Goal: Task Accomplishment & Management: Manage account settings

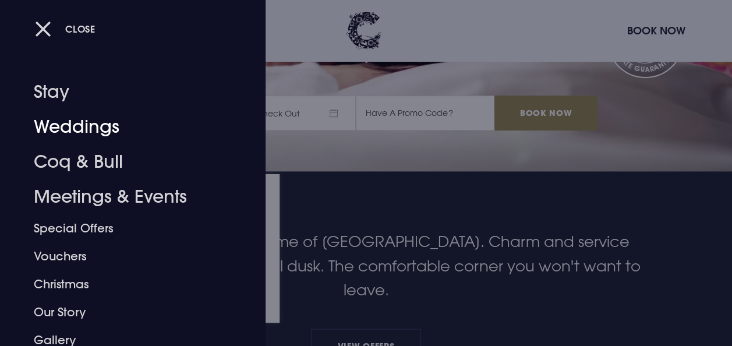
click at [472, 160] on div at bounding box center [366, 173] width 732 height 346
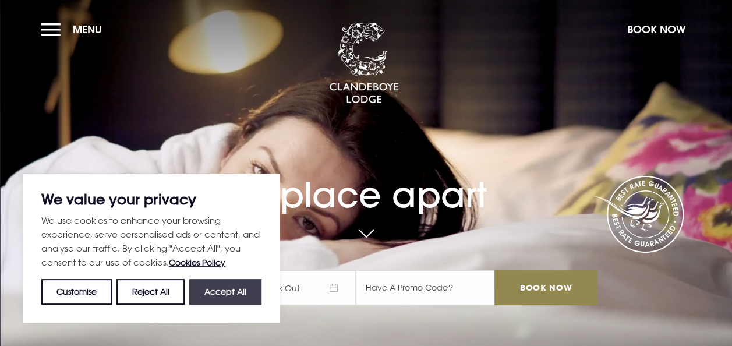
click at [192, 292] on button "Accept All" at bounding box center [225, 292] width 72 height 26
checkbox input "true"
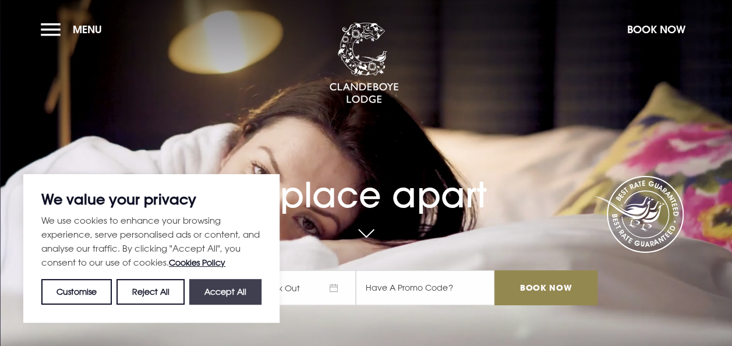
checkbox input "true"
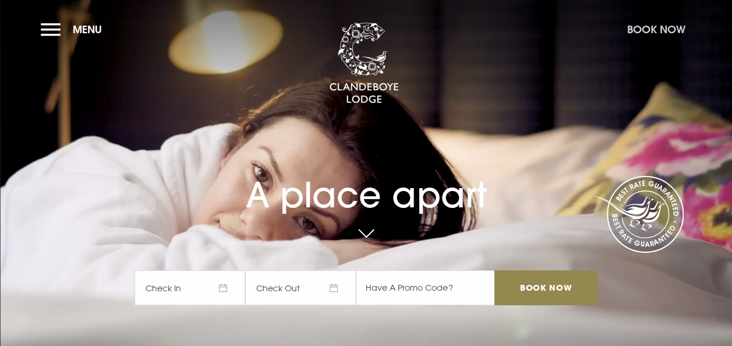
click at [640, 36] on button "Book Now" at bounding box center [657, 29] width 70 height 25
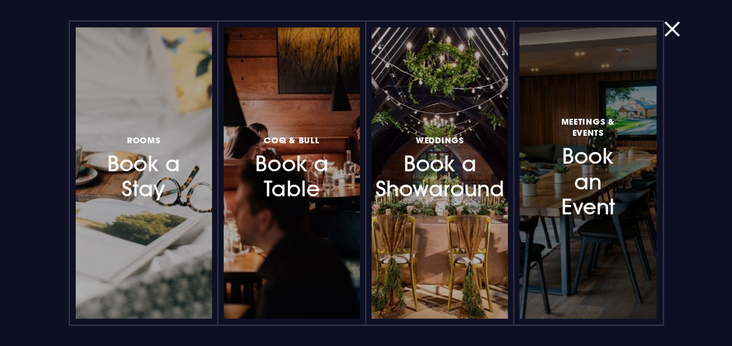
drag, startPoint x: 677, startPoint y: 26, endPoint x: 572, endPoint y: 132, distance: 149.1
click at [677, 26] on button "button" at bounding box center [679, 29] width 30 height 12
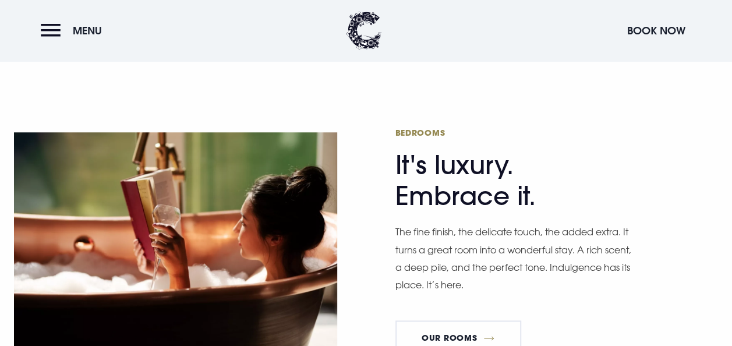
scroll to position [408, 0]
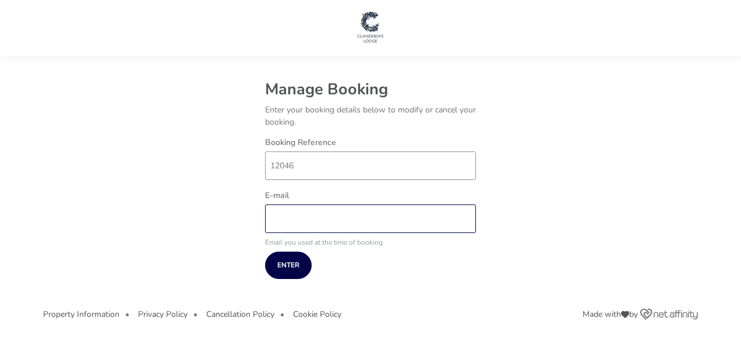
drag, startPoint x: 373, startPoint y: 215, endPoint x: 426, endPoint y: 210, distance: 53.8
click at [373, 215] on input "E-mail" at bounding box center [370, 218] width 211 height 29
type input "smurray2050@gmail.com"
click at [128, 250] on naf-pibe-manage-booking-login-state "Manage Booking Enter your booking details below to modify or cancel your bookin…" at bounding box center [370, 176] width 655 height 217
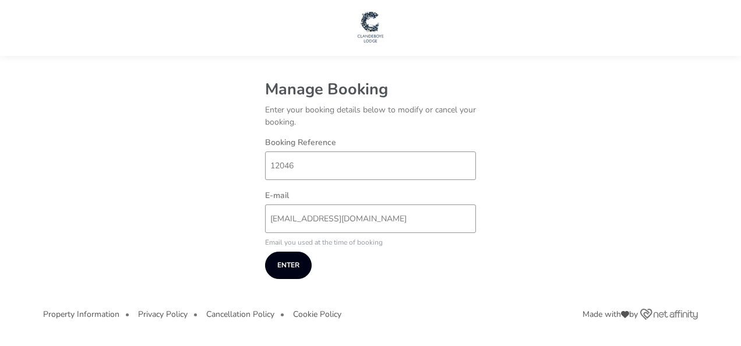
click at [296, 267] on button "Enter" at bounding box center [288, 265] width 47 height 27
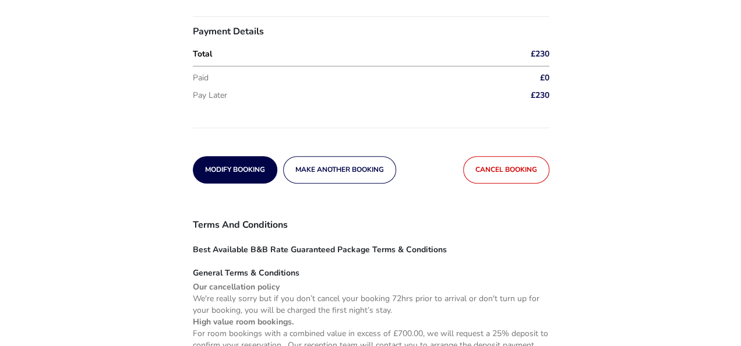
scroll to position [291, 0]
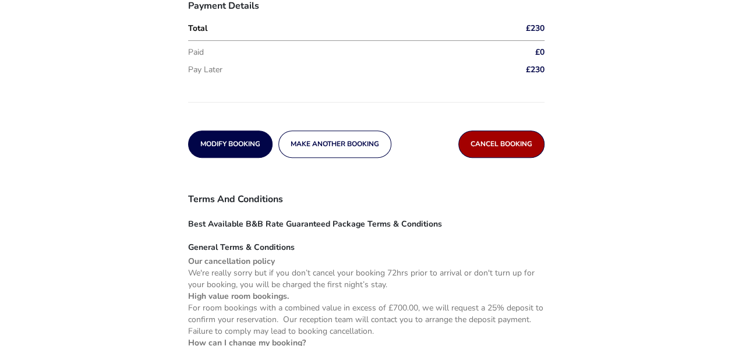
click at [502, 151] on button "Cancel booking" at bounding box center [501, 143] width 86 height 27
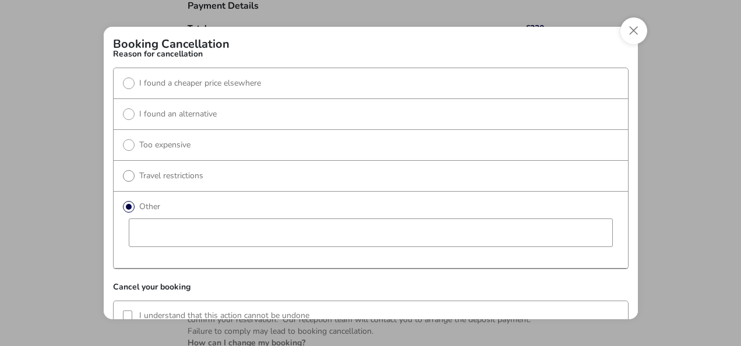
click at [150, 175] on label "Travel restrictions" at bounding box center [163, 175] width 80 height 11
radio input "true"
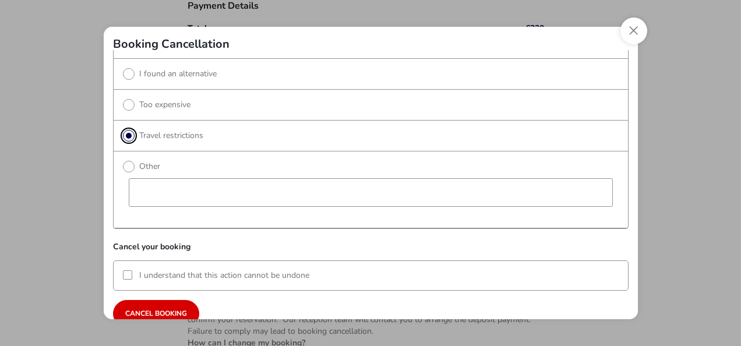
scroll to position [55, 0]
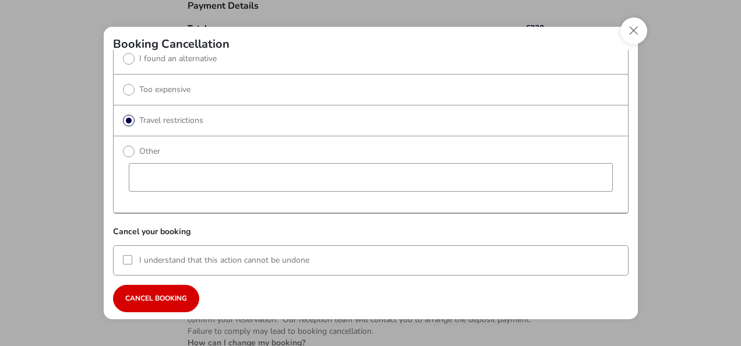
drag, startPoint x: 125, startPoint y: 255, endPoint x: 137, endPoint y: 281, distance: 28.4
click at [126, 255] on div at bounding box center [127, 259] width 9 height 9
drag, startPoint x: 141, startPoint y: 291, endPoint x: 162, endPoint y: 308, distance: 26.6
click at [141, 295] on span "Cancel booking" at bounding box center [156, 299] width 62 height 8
